Goal: Transaction & Acquisition: Purchase product/service

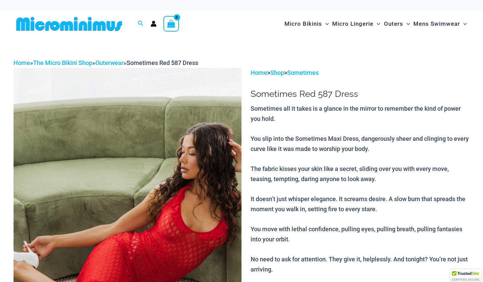
click at [119, 174] on img at bounding box center [128, 239] width 228 height 342
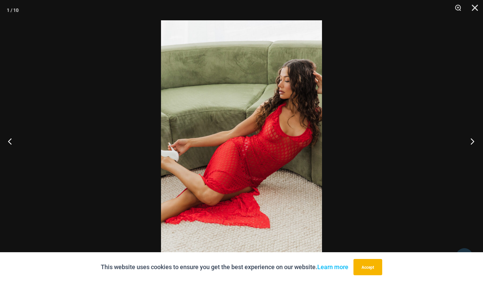
click at [472, 138] on button "Next" at bounding box center [470, 141] width 25 height 34
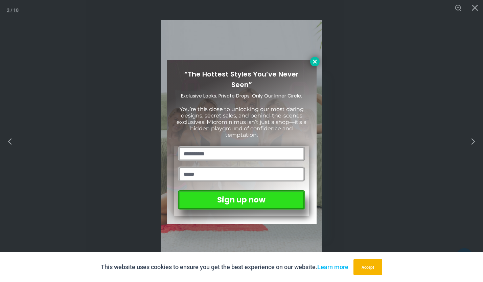
click at [316, 61] on icon at bounding box center [315, 62] width 6 height 6
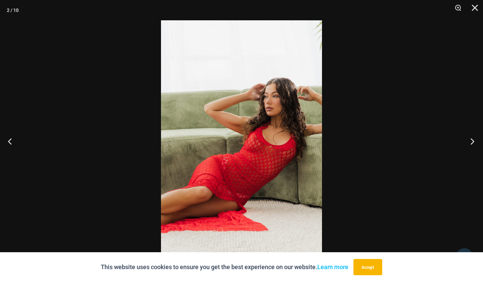
click at [473, 140] on button "Next" at bounding box center [470, 141] width 25 height 34
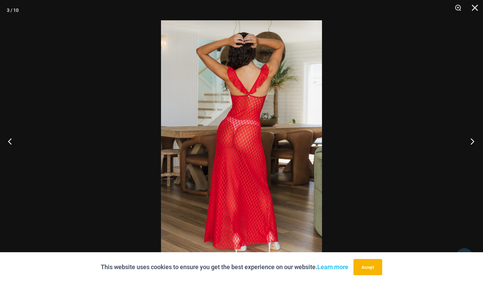
click at [473, 140] on button "Next" at bounding box center [470, 141] width 25 height 34
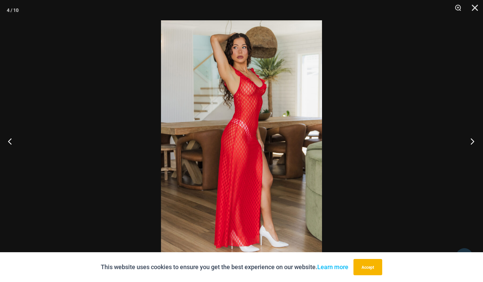
click at [473, 140] on button "Next" at bounding box center [470, 141] width 25 height 34
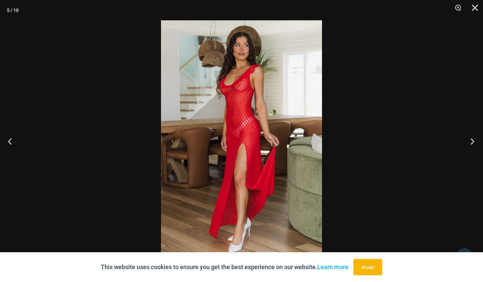
click at [473, 140] on button "Next" at bounding box center [470, 141] width 25 height 34
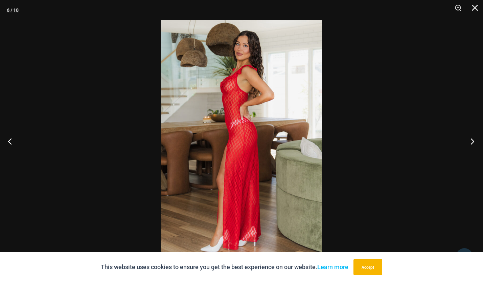
click at [473, 140] on button "Next" at bounding box center [470, 141] width 25 height 34
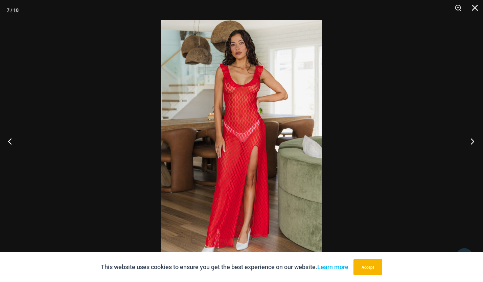
click at [472, 142] on button "Next" at bounding box center [470, 141] width 25 height 34
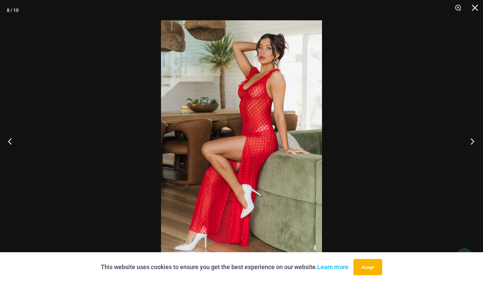
click at [472, 142] on button "Next" at bounding box center [470, 141] width 25 height 34
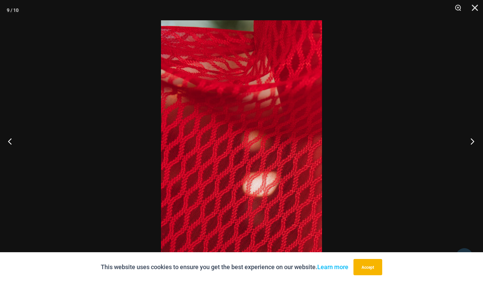
click at [472, 142] on button "Next" at bounding box center [470, 141] width 25 height 34
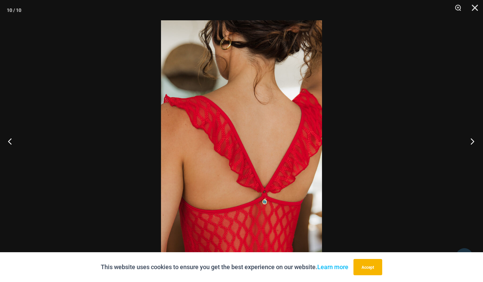
click at [472, 142] on button "Next" at bounding box center [470, 141] width 25 height 34
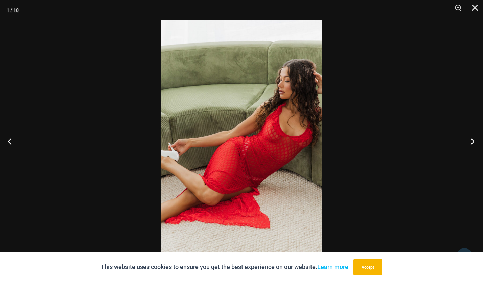
click at [472, 142] on button "Next" at bounding box center [470, 141] width 25 height 34
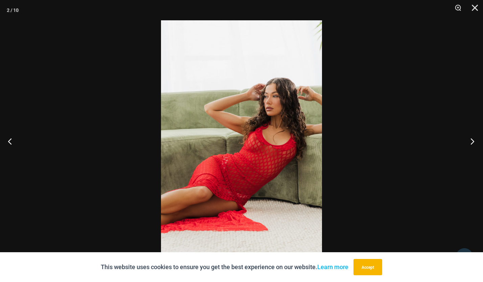
click at [473, 142] on button "Next" at bounding box center [470, 141] width 25 height 34
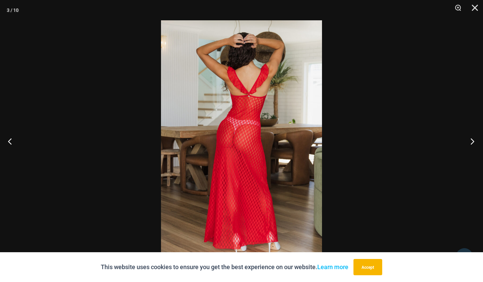
click at [473, 142] on button "Next" at bounding box center [470, 141] width 25 height 34
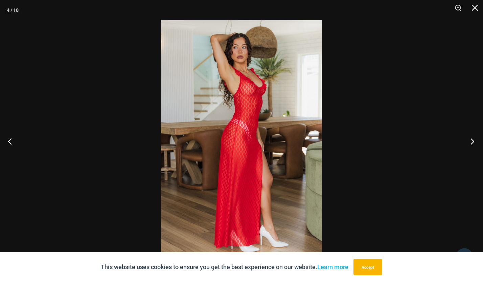
click at [473, 142] on button "Next" at bounding box center [470, 141] width 25 height 34
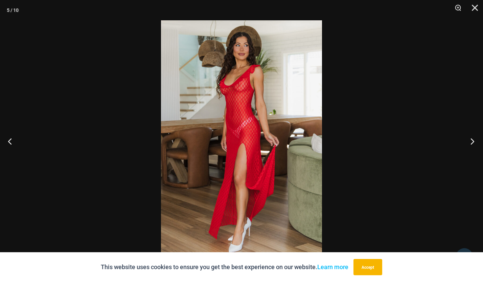
click at [473, 142] on button "Next" at bounding box center [470, 141] width 25 height 34
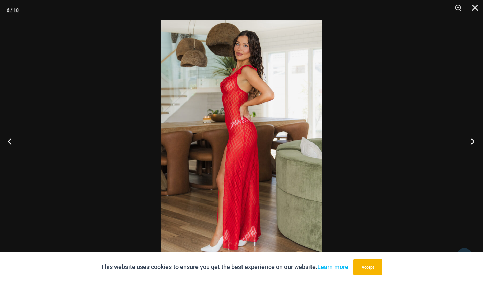
click at [473, 142] on button "Next" at bounding box center [470, 141] width 25 height 34
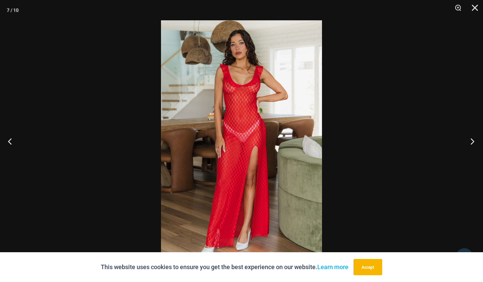
click at [473, 142] on button "Next" at bounding box center [470, 141] width 25 height 34
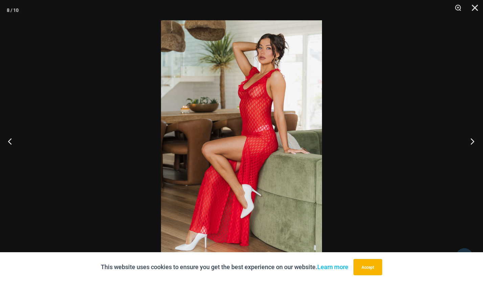
click at [473, 142] on button "Next" at bounding box center [470, 141] width 25 height 34
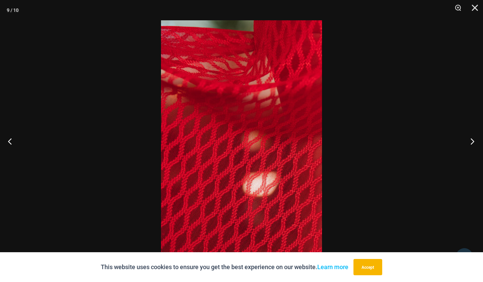
click at [473, 142] on button "Next" at bounding box center [470, 141] width 25 height 34
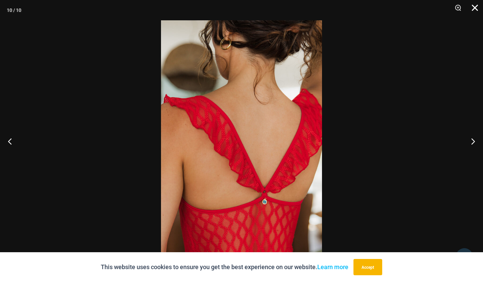
click at [475, 9] on button "Close" at bounding box center [472, 10] width 17 height 20
